Goal: Check status: Check status

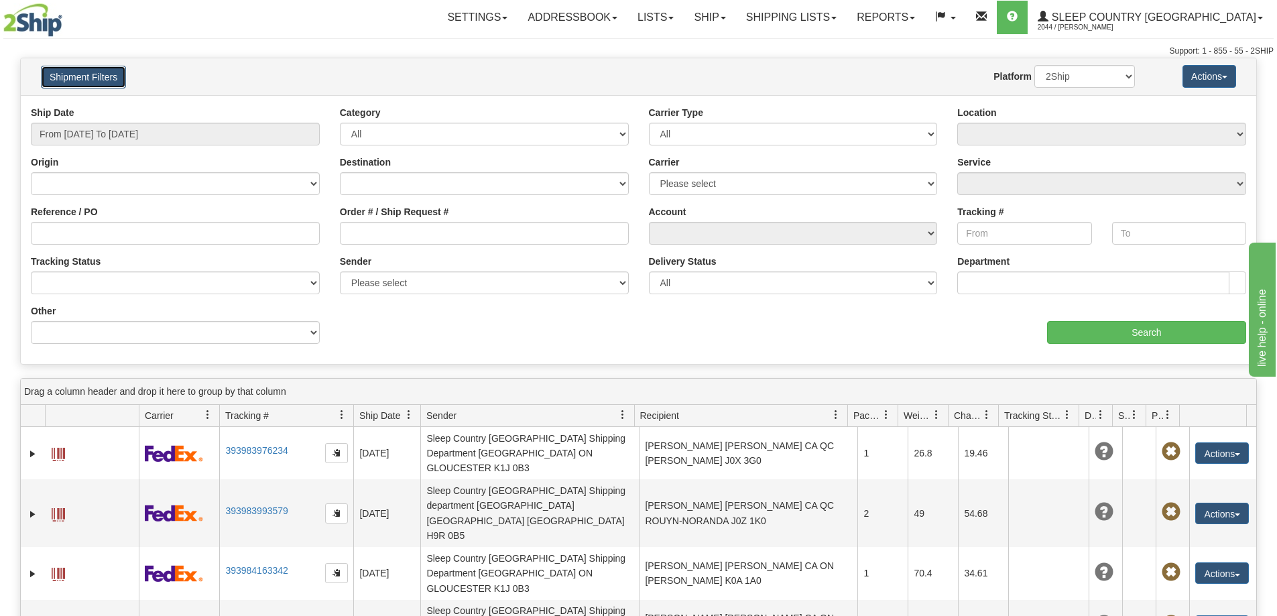
click at [74, 67] on button "Shipment Filters" at bounding box center [83, 77] width 85 height 23
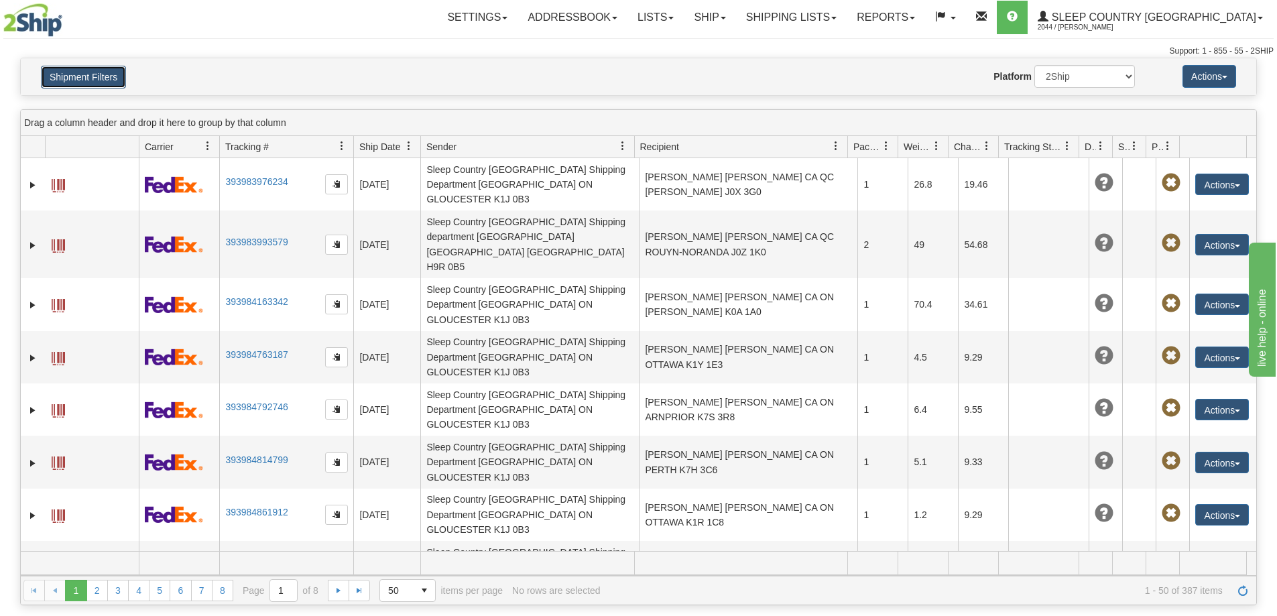
click at [90, 81] on button "Shipment Filters" at bounding box center [83, 77] width 85 height 23
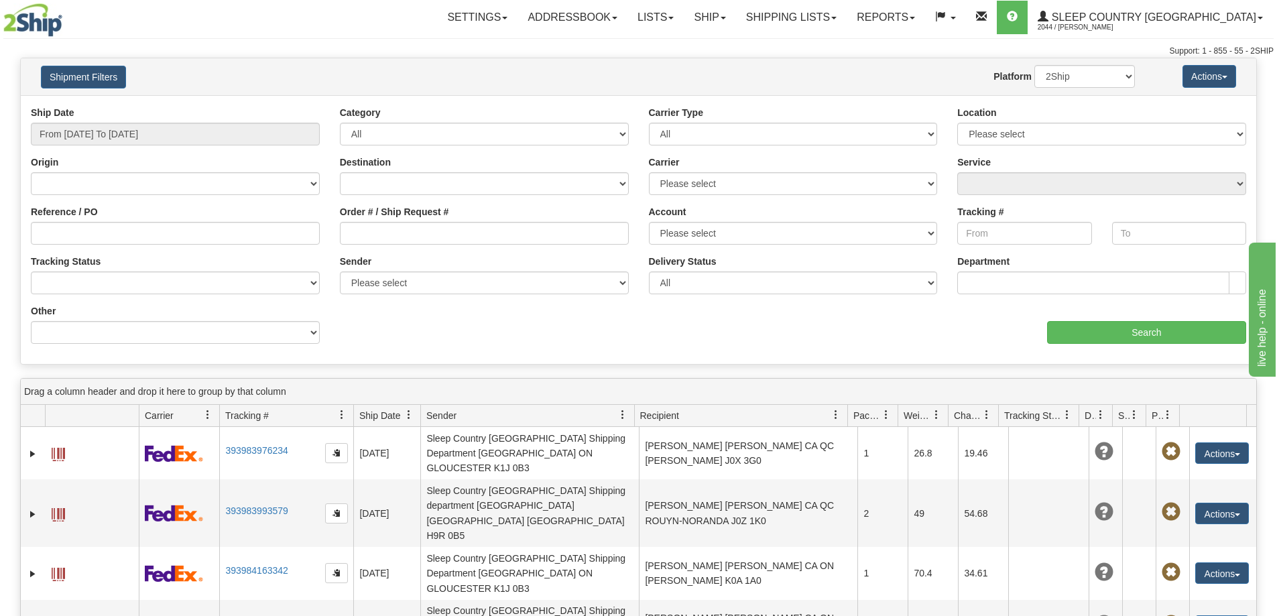
click at [132, 121] on div "Ship Date From [DATE] To [DATE]" at bounding box center [175, 126] width 289 height 40
click at [138, 137] on input "From [DATE] To [DATE]" at bounding box center [175, 134] width 289 height 23
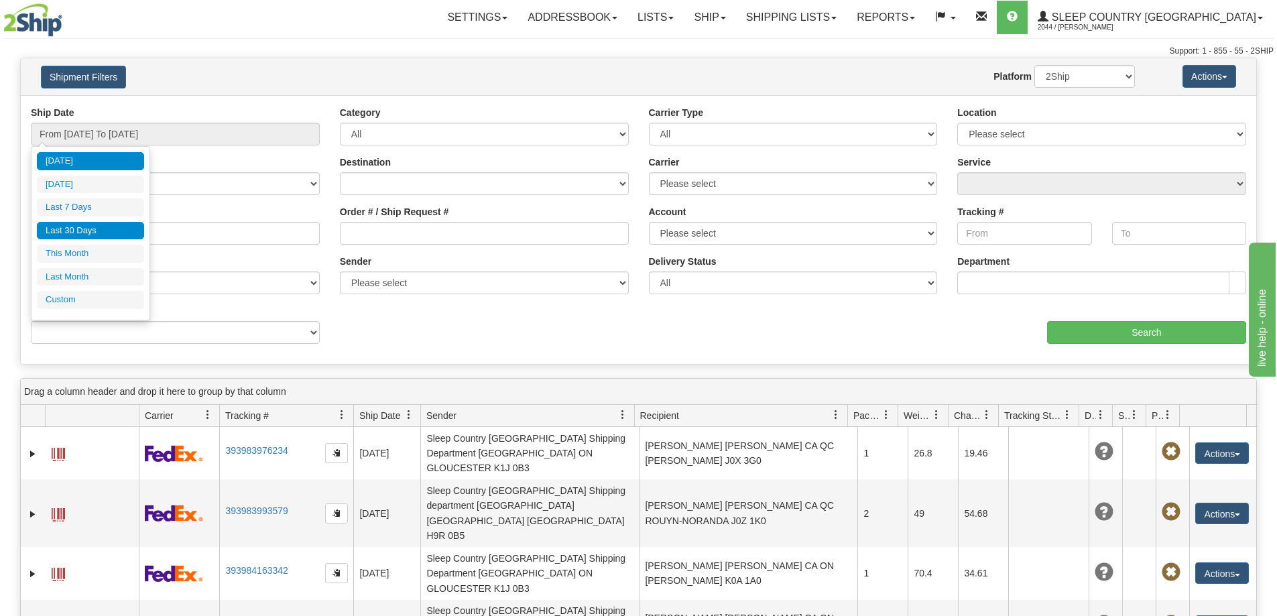
click at [107, 222] on li "Last 30 Days" at bounding box center [90, 231] width 107 height 18
type input "From [DATE] To [DATE]"
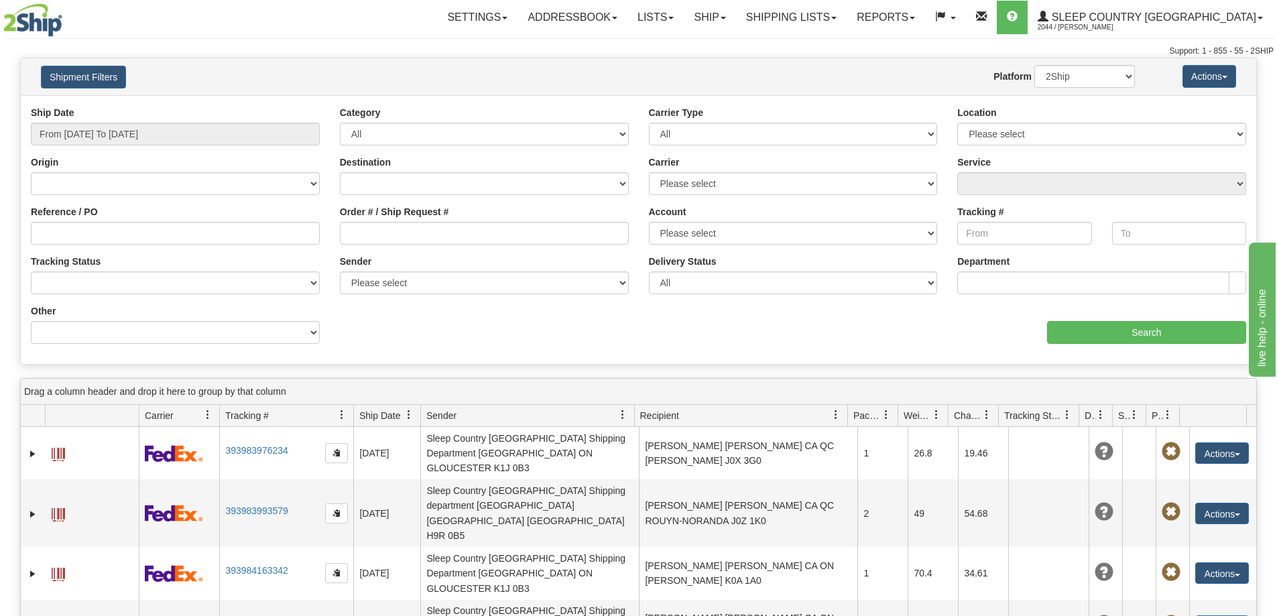
click at [377, 220] on div "Order # / Ship Request #" at bounding box center [484, 225] width 289 height 40
click at [401, 239] on input "Order # / Ship Request #" at bounding box center [484, 233] width 289 height 23
paste input "9000I144525"
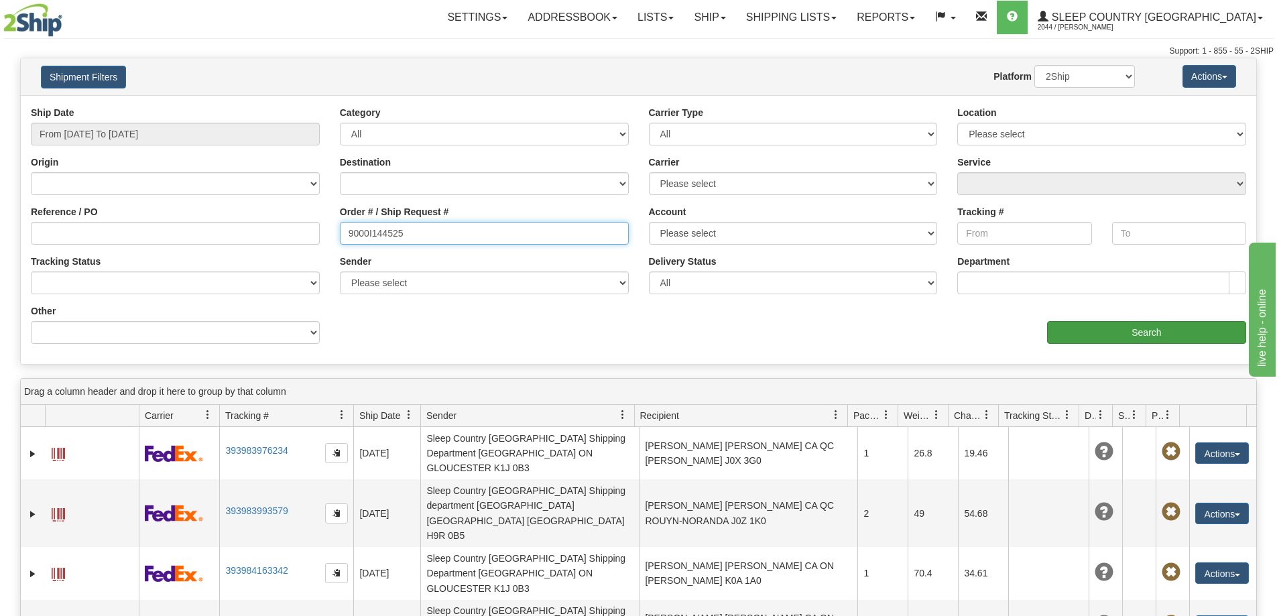
type input "9000I144525"
click at [1104, 339] on input "Search" at bounding box center [1146, 332] width 199 height 23
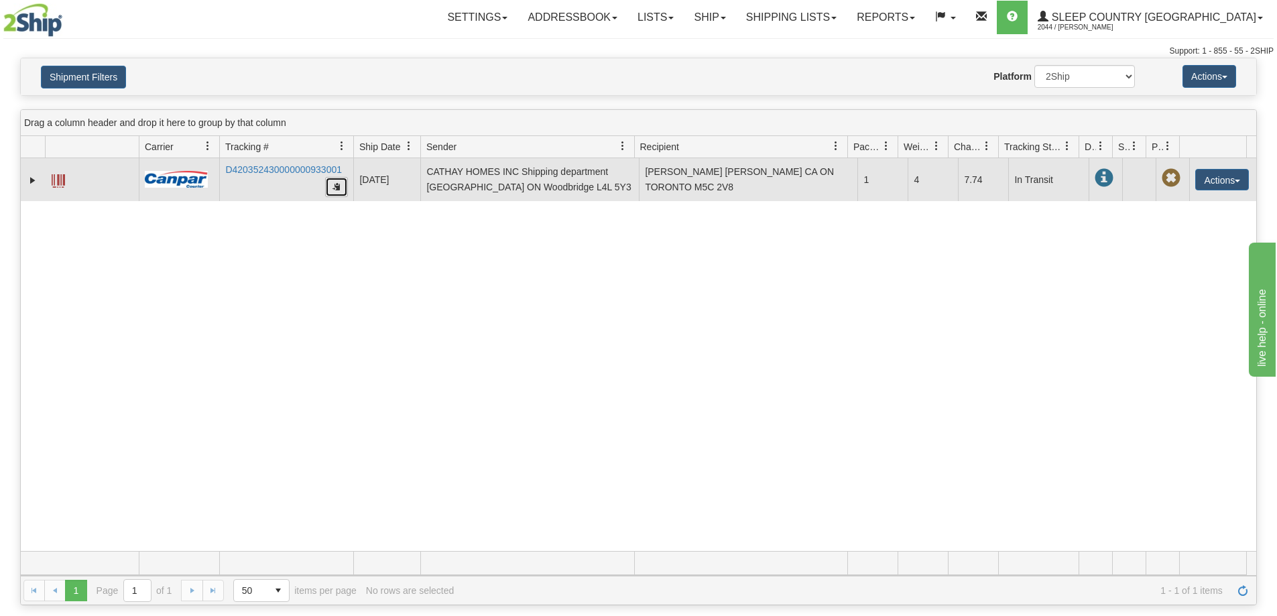
click at [342, 188] on button "button" at bounding box center [336, 187] width 23 height 20
